Goal: Task Accomplishment & Management: Manage account settings

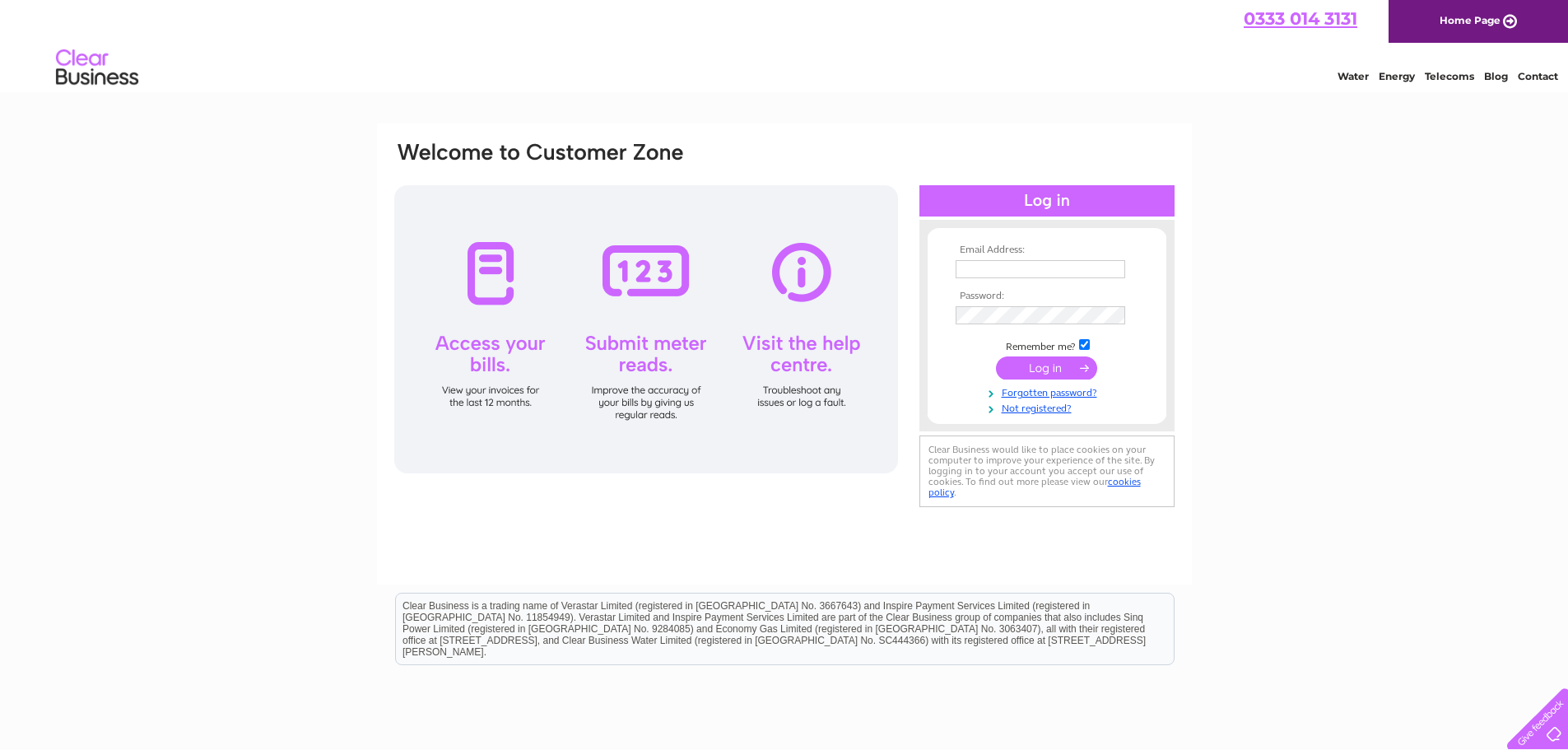
type input "andy.edwards@platform5.com"
click at [1052, 365] on input "submit" at bounding box center [1046, 367] width 101 height 23
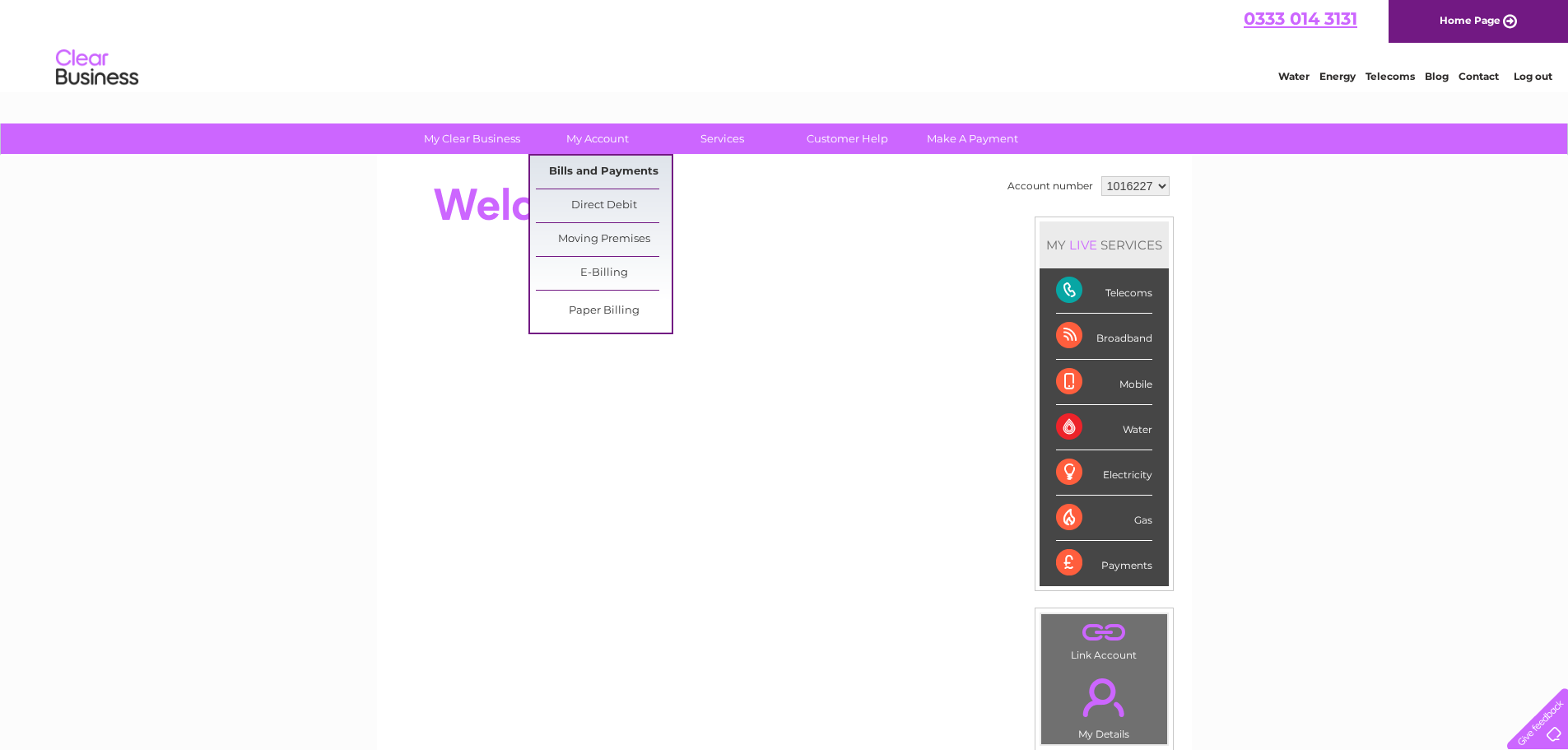
click at [602, 168] on link "Bills and Payments" at bounding box center [603, 172] width 136 height 33
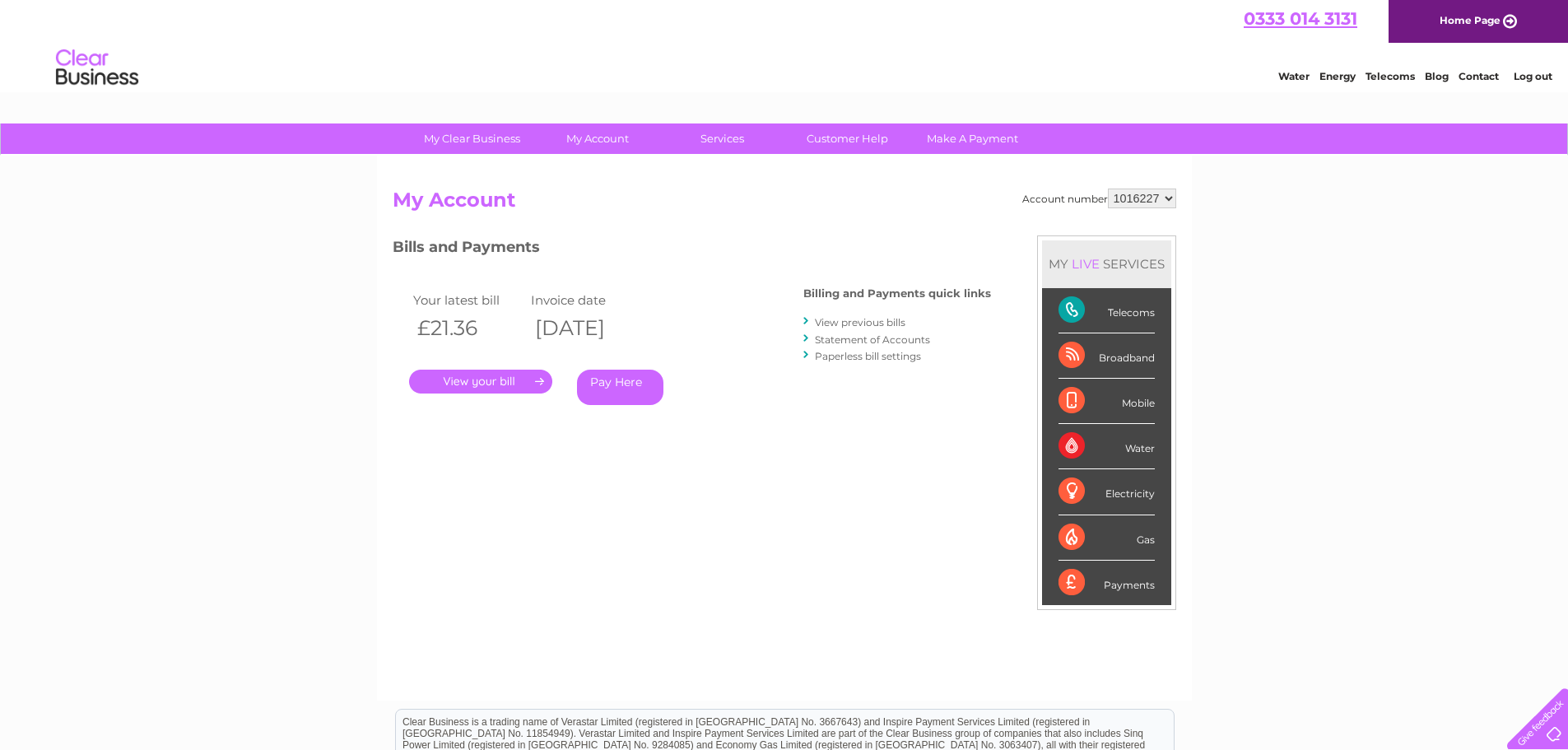
click at [513, 382] on link "." at bounding box center [480, 382] width 143 height 24
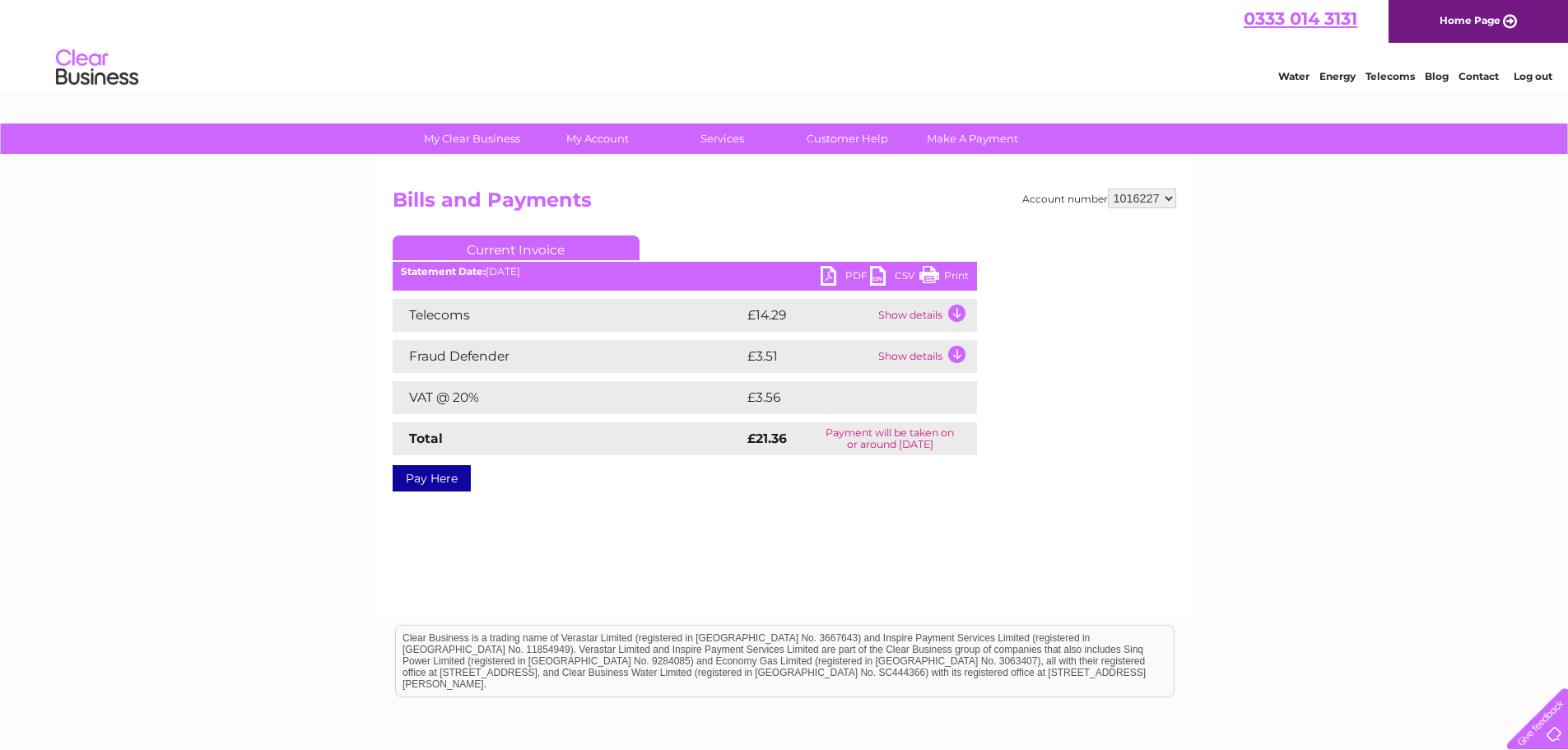
click at [828, 275] on link "PDF" at bounding box center [845, 278] width 49 height 24
